Goal: Information Seeking & Learning: Learn about a topic

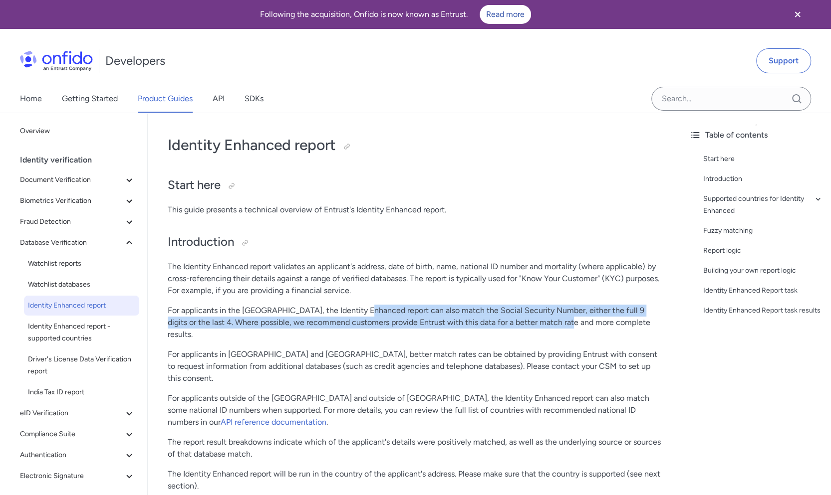
drag, startPoint x: 0, startPoint y: 0, endPoint x: 544, endPoint y: 320, distance: 630.8
click at [544, 320] on p "For applicants in the United States, the Identity Enhanced report can also matc…" at bounding box center [414, 323] width 493 height 36
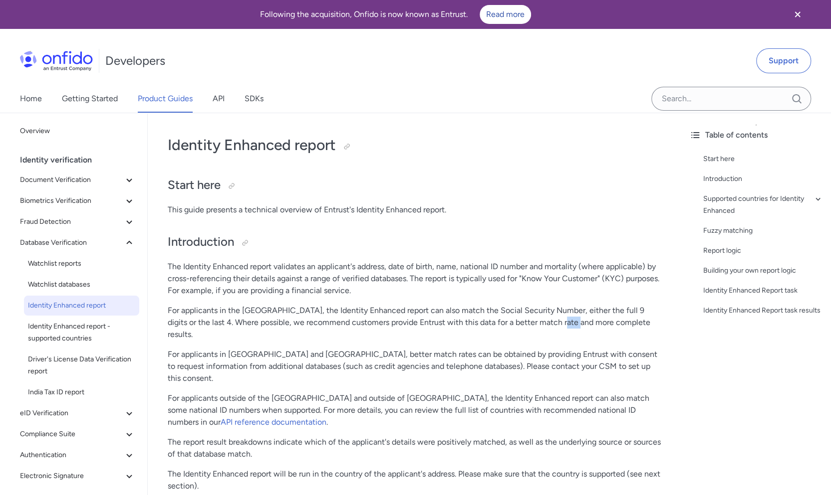
click at [544, 320] on p "For applicants in the United States, the Identity Enhanced report can also matc…" at bounding box center [414, 323] width 493 height 36
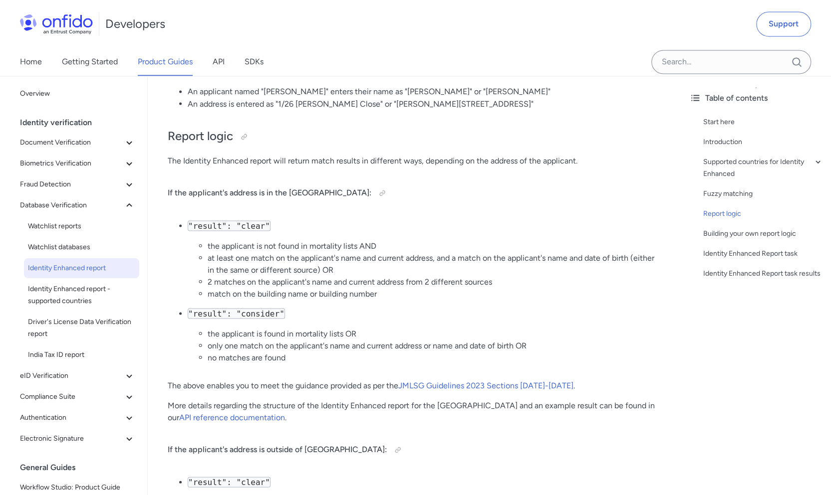
scroll to position [1197, 0]
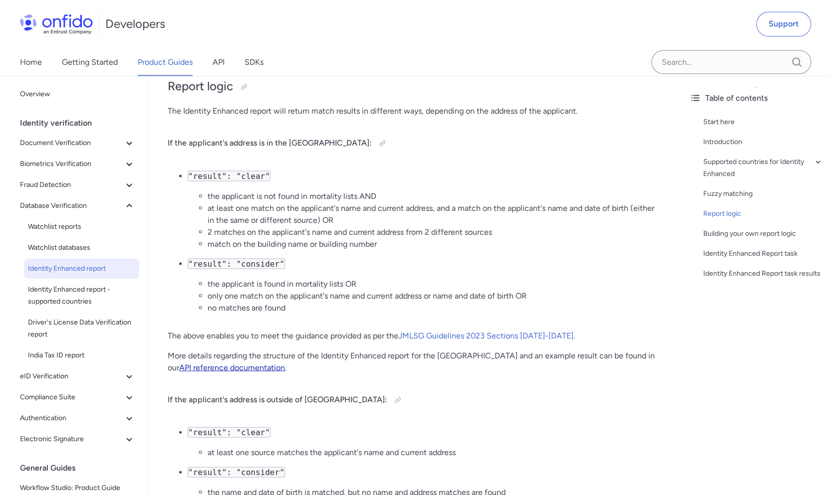
click at [285, 363] on link "API reference documentation" at bounding box center [232, 367] width 106 height 9
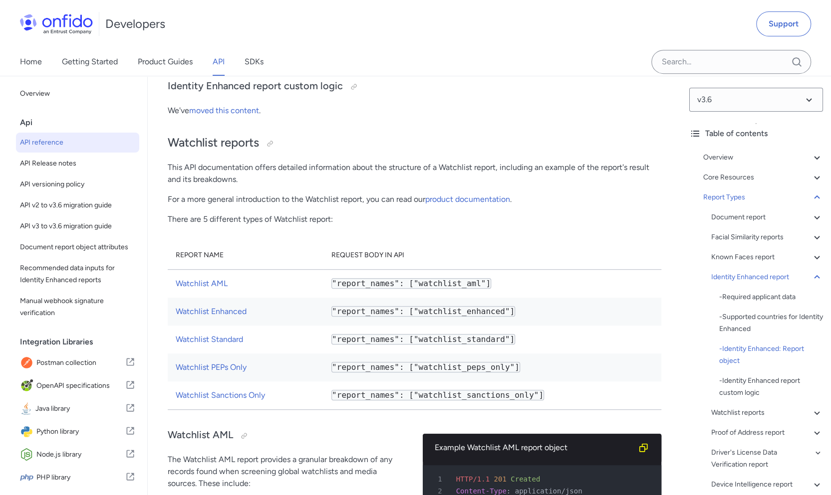
scroll to position [62546, 0]
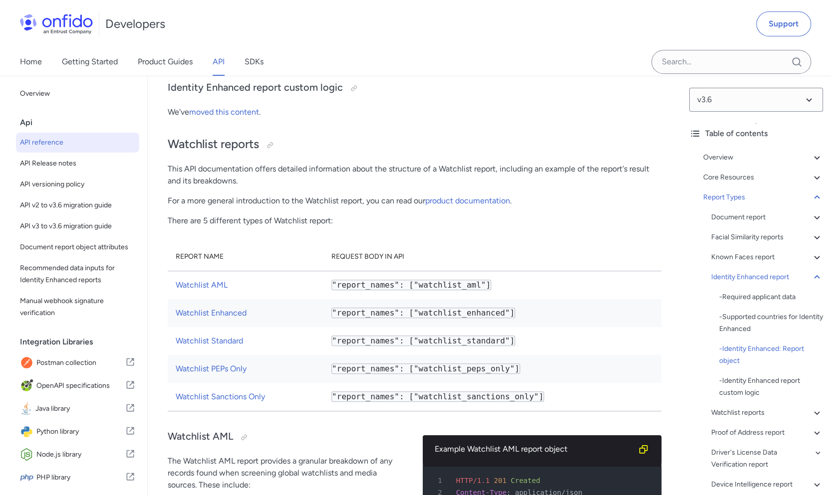
click at [70, 144] on span "API reference" at bounding box center [77, 143] width 115 height 12
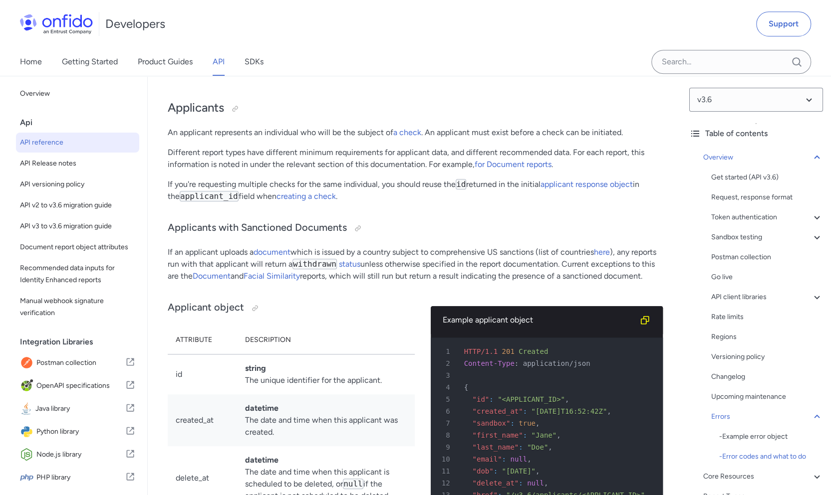
scroll to position [10327, 0]
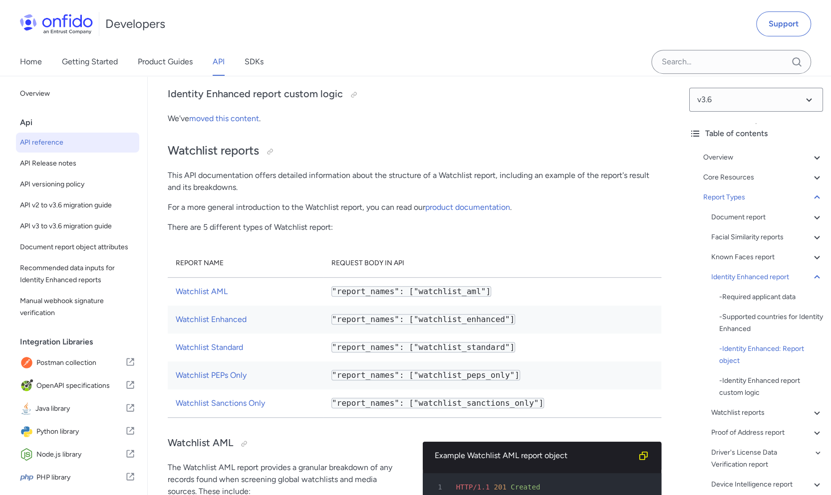
scroll to position [62517, 0]
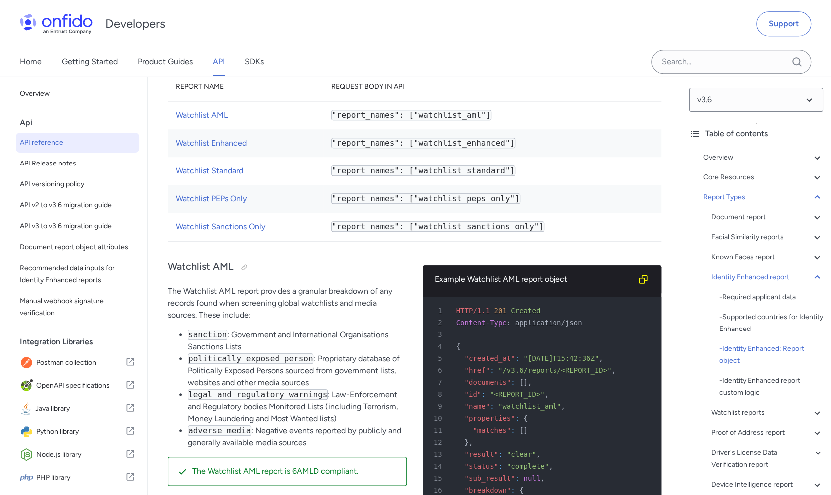
scroll to position [62538, 0]
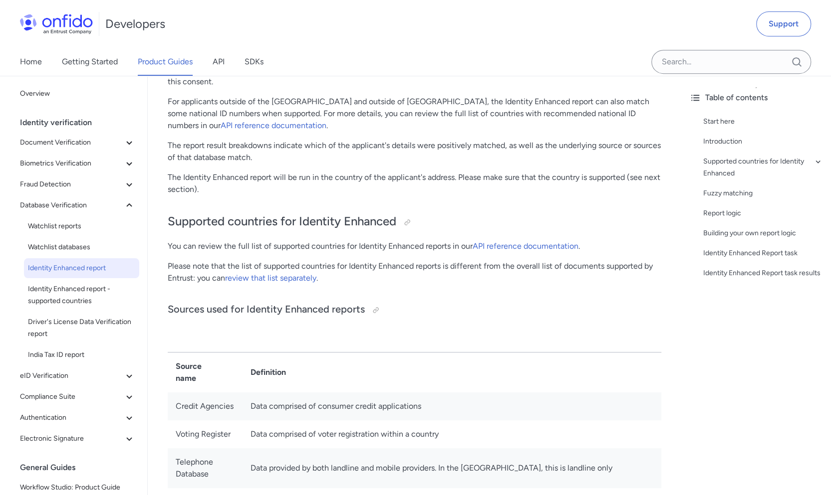
scroll to position [299, 0]
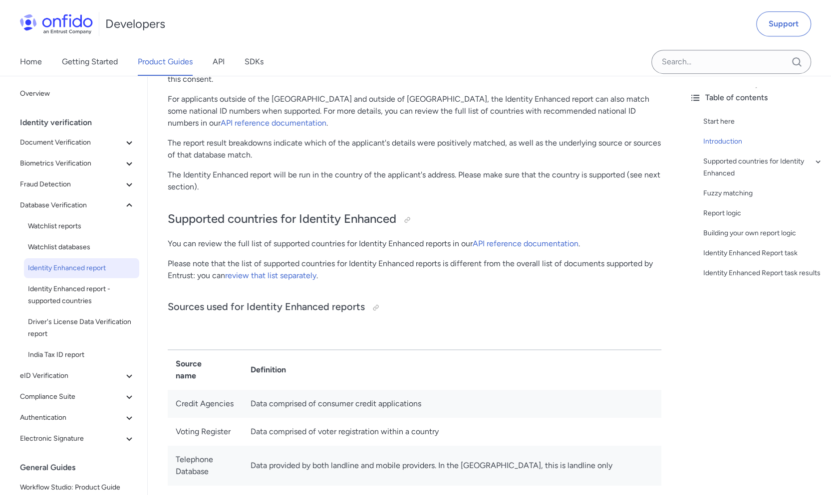
click at [228, 62] on div "Home Getting Started Product Guides API SDKs" at bounding box center [151, 62] width 303 height 28
click at [226, 62] on div "Home Getting Started Product Guides API SDKs" at bounding box center [151, 62] width 303 height 28
click at [222, 62] on link "API" at bounding box center [219, 62] width 12 height 28
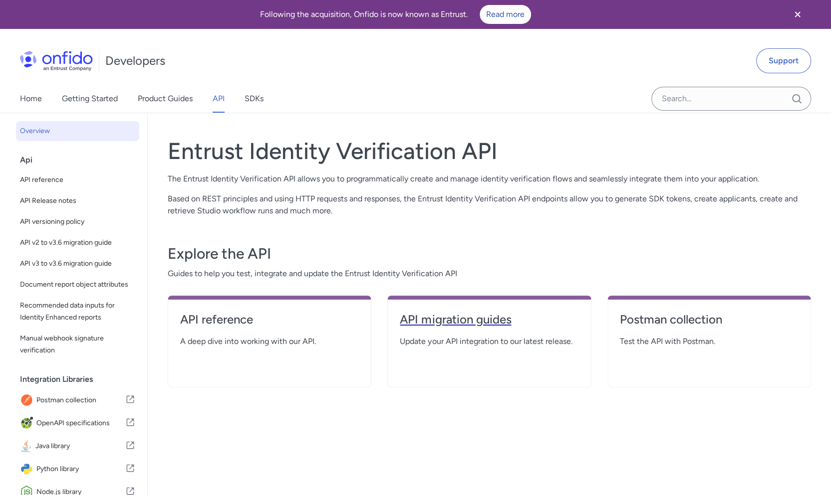
click at [423, 320] on h4 "API migration guides" at bounding box center [489, 320] width 179 height 16
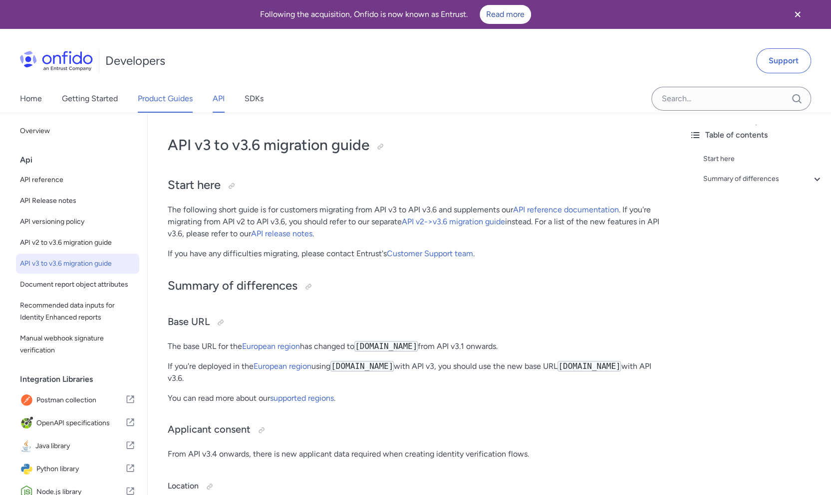
click at [152, 99] on link "Product Guides" at bounding box center [165, 99] width 55 height 28
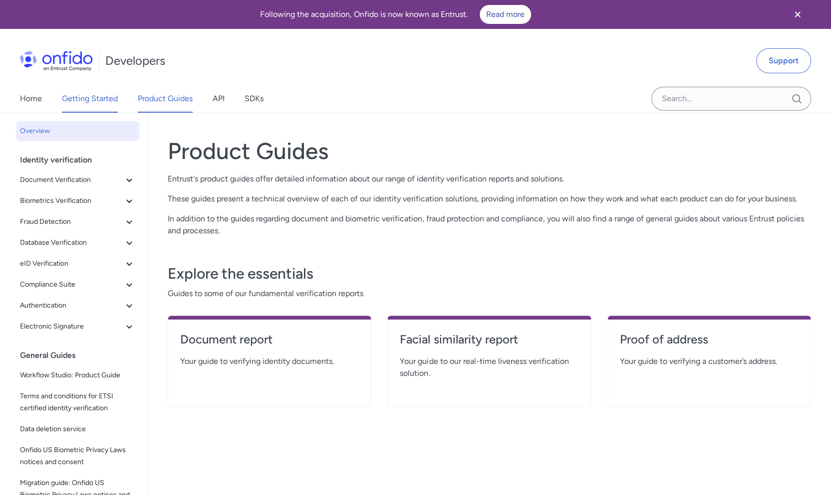
click at [94, 100] on link "Getting Started" at bounding box center [90, 99] width 56 height 28
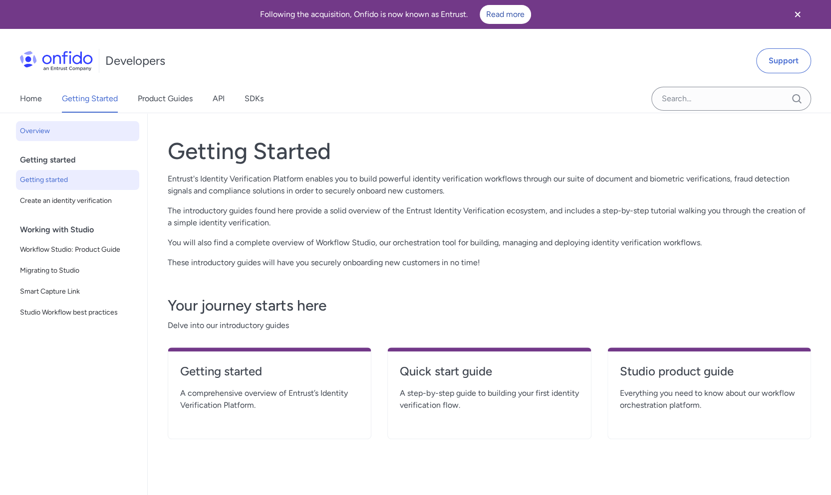
click at [70, 177] on span "Getting started" at bounding box center [77, 180] width 115 height 12
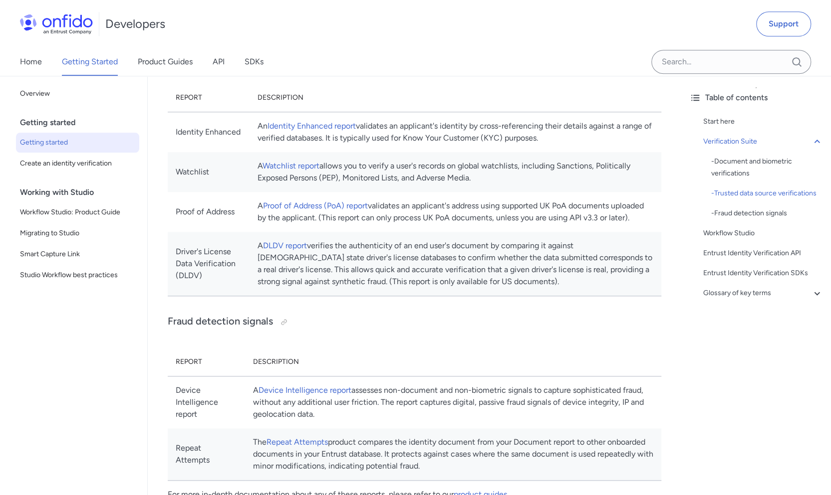
scroll to position [848, 0]
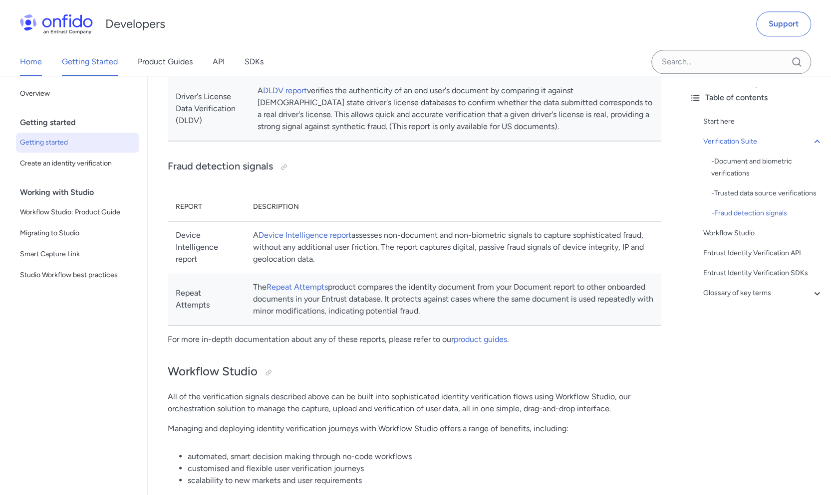
click at [27, 60] on link "Home" at bounding box center [31, 62] width 22 height 28
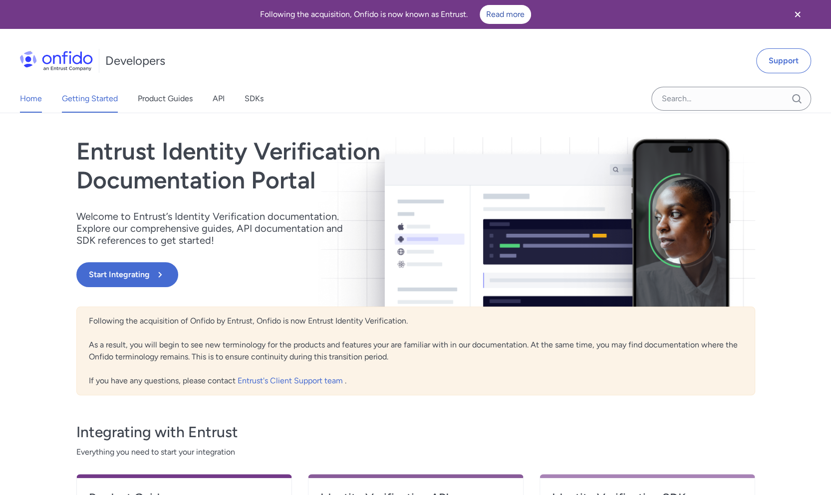
click at [112, 100] on link "Getting Started" at bounding box center [90, 99] width 56 height 28
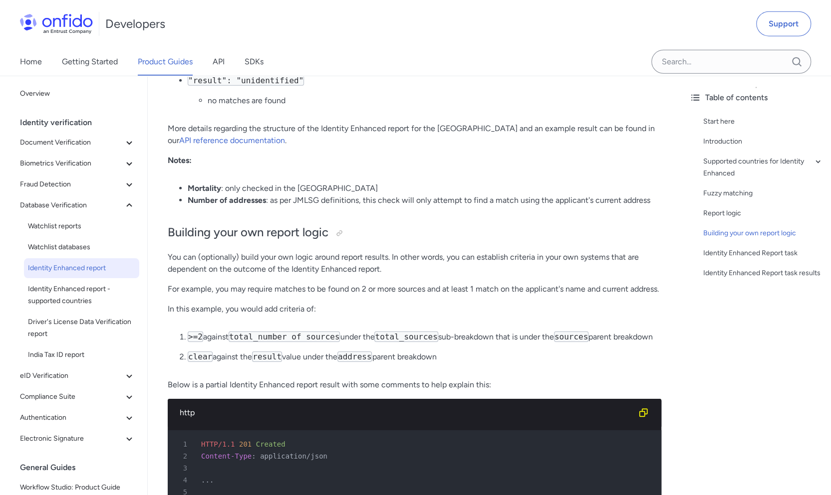
scroll to position [1846, 0]
click at [87, 297] on span "Identity Enhanced report - supported countries" at bounding box center [81, 295] width 107 height 24
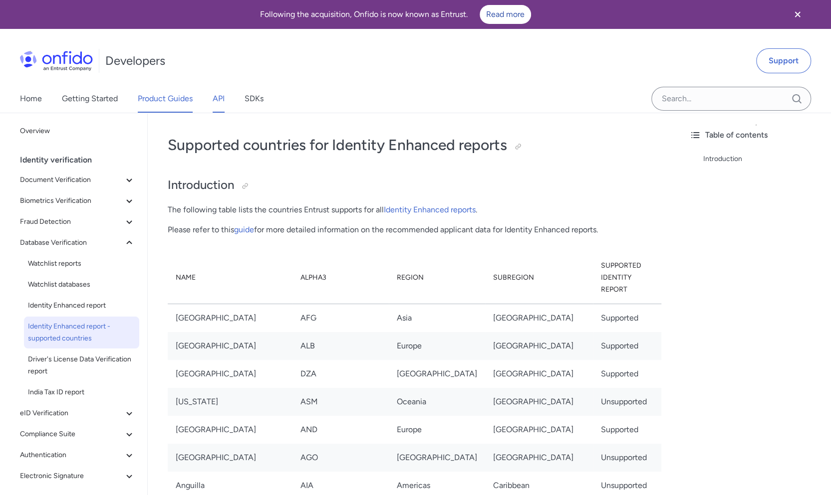
click at [222, 97] on link "API" at bounding box center [219, 99] width 12 height 28
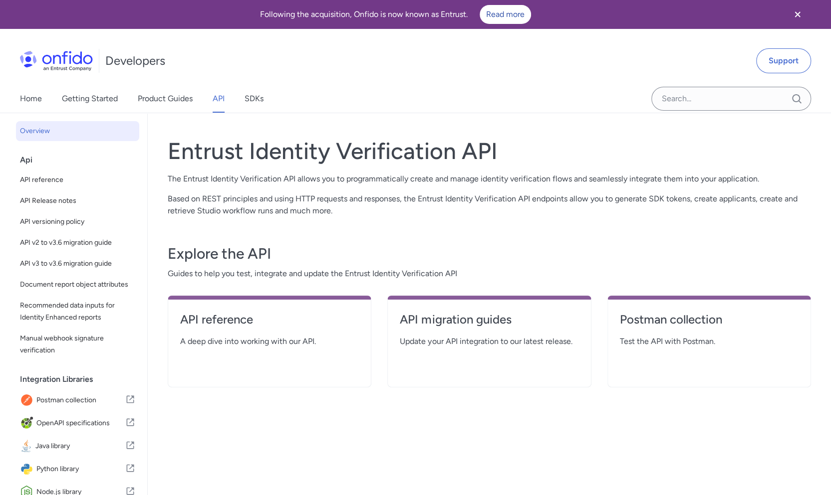
click at [428, 336] on span "Update your API integration to our latest release." at bounding box center [489, 342] width 179 height 12
click at [427, 328] on link "API migration guides" at bounding box center [489, 324] width 179 height 24
